Goal: Information Seeking & Learning: Understand process/instructions

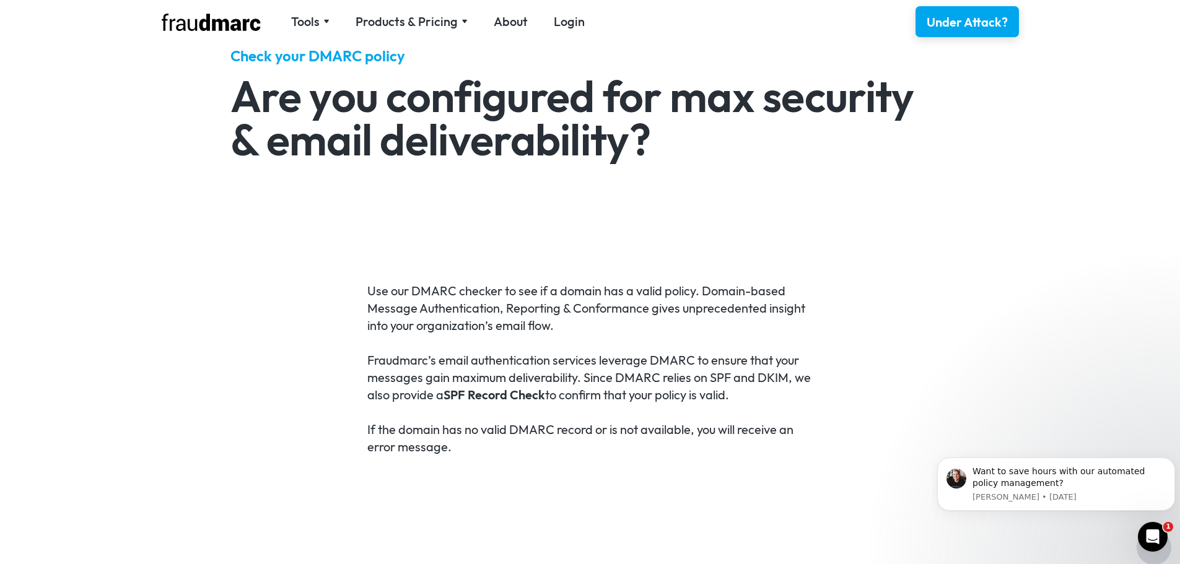
scroll to position [434, 0]
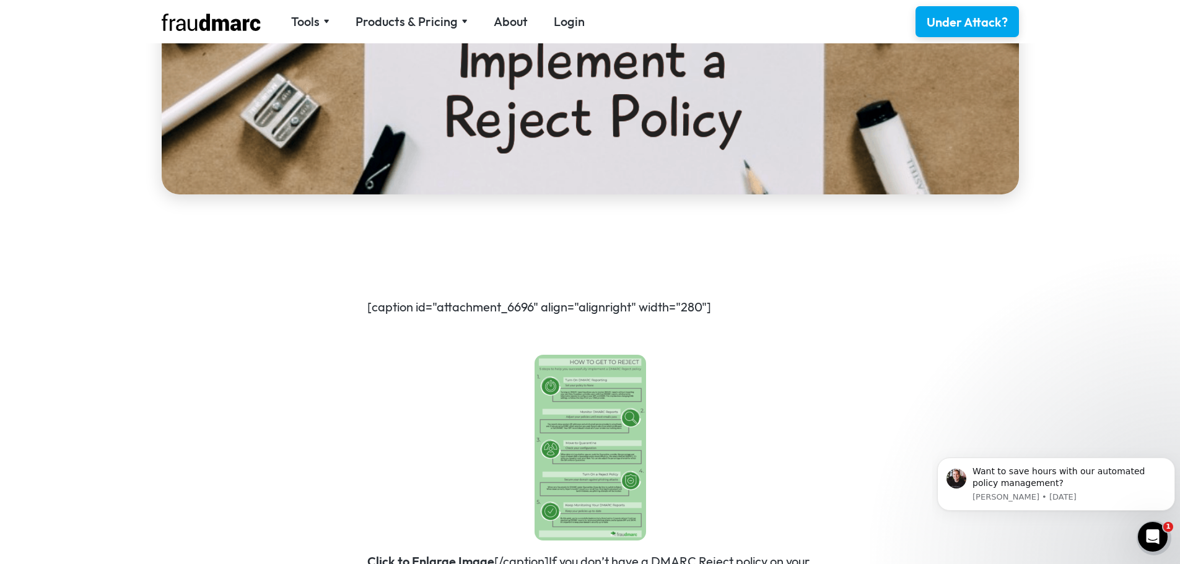
scroll to position [805, 0]
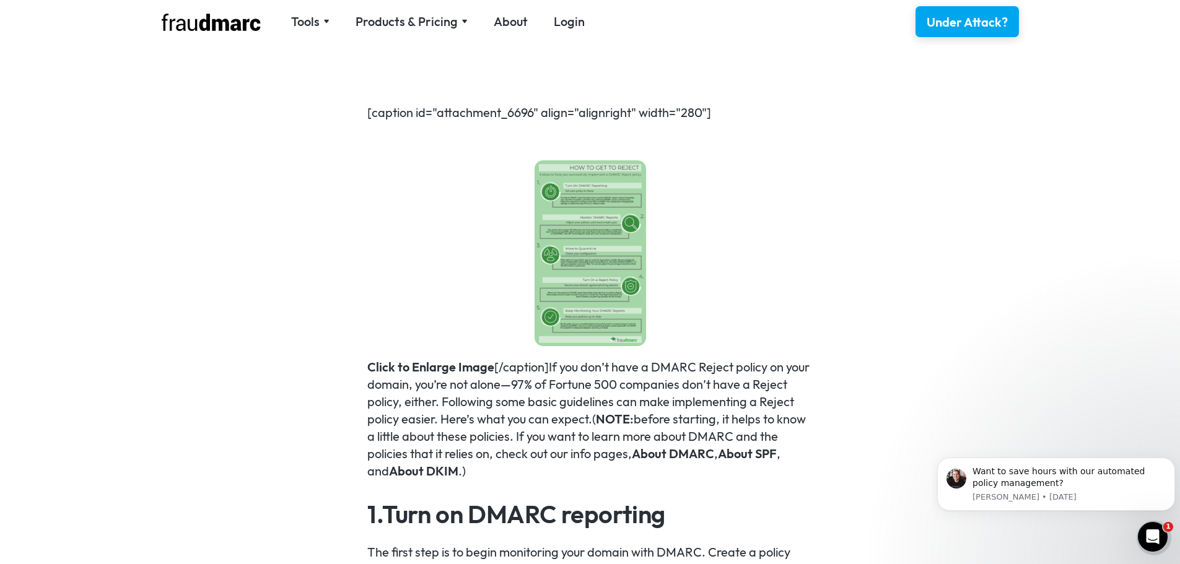
click at [586, 206] on img at bounding box center [591, 253] width 112 height 186
click at [598, 237] on img at bounding box center [591, 253] width 112 height 186
click at [597, 276] on img at bounding box center [591, 253] width 112 height 186
click at [470, 371] on link "Click to Enlarge Image" at bounding box center [430, 366] width 127 height 15
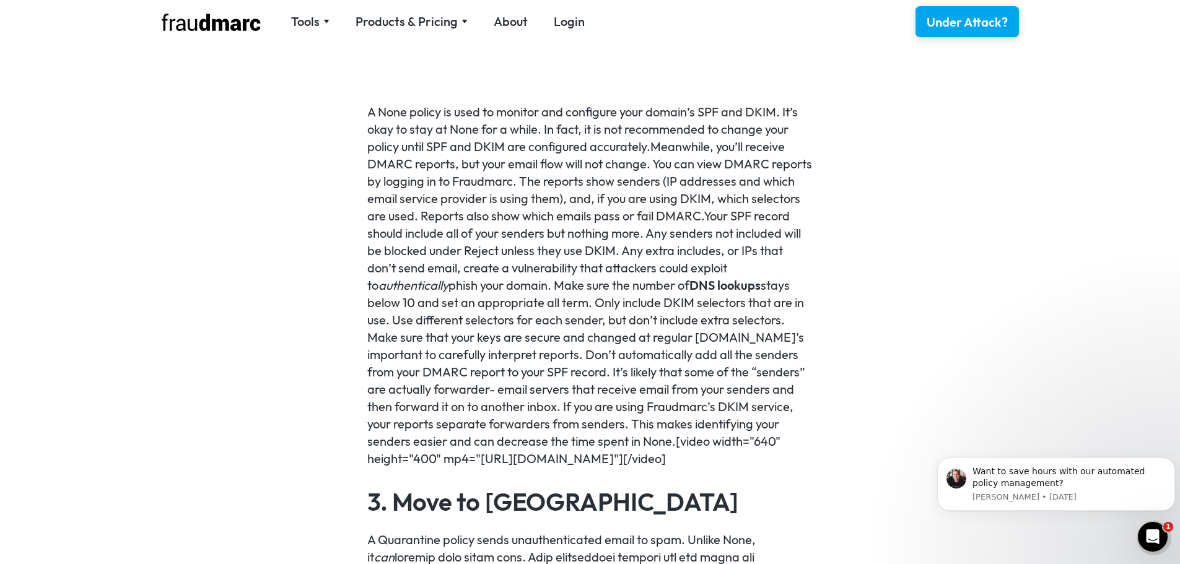
scroll to position [1797, 0]
